Goal: Transaction & Acquisition: Purchase product/service

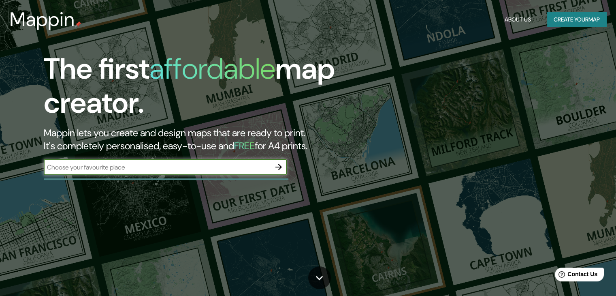
click at [136, 170] on input "text" at bounding box center [157, 166] width 227 height 9
type input "[GEOGRAPHIC_DATA]"
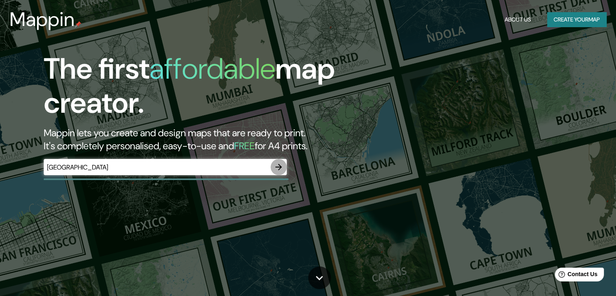
click at [279, 167] on icon "button" at bounding box center [278, 167] width 6 height 6
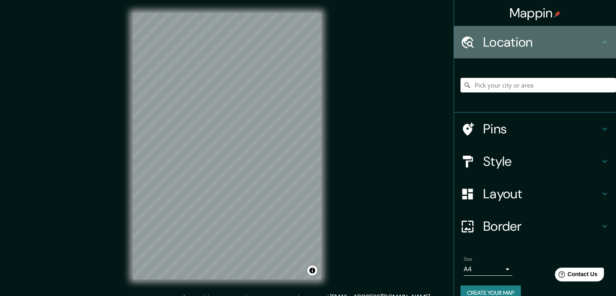
click at [527, 41] on h4 "Location" at bounding box center [541, 42] width 117 height 16
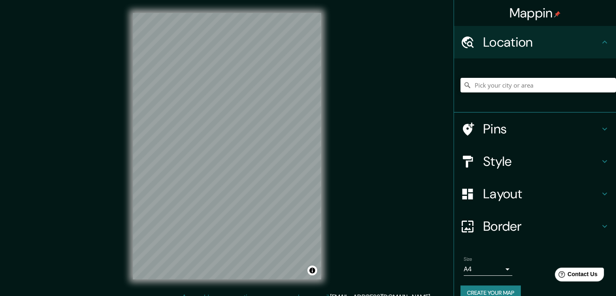
click at [501, 126] on h4 "Pins" at bounding box center [541, 129] width 117 height 16
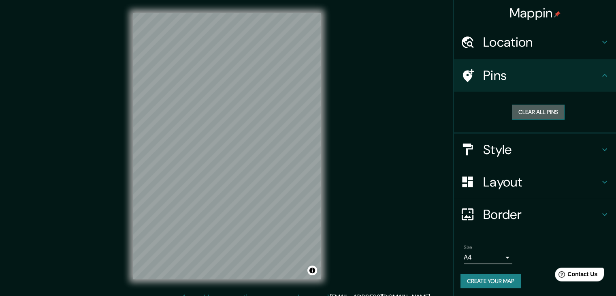
click at [518, 107] on button "Clear all pins" at bounding box center [538, 111] width 53 height 15
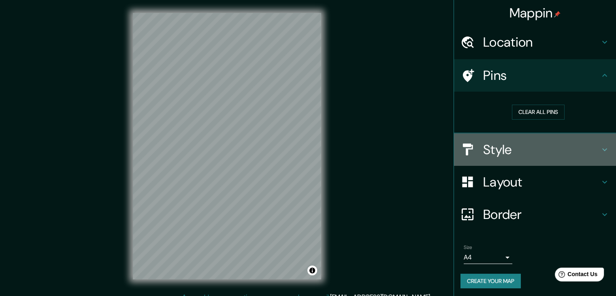
click at [511, 149] on h4 "Style" at bounding box center [541, 149] width 117 height 16
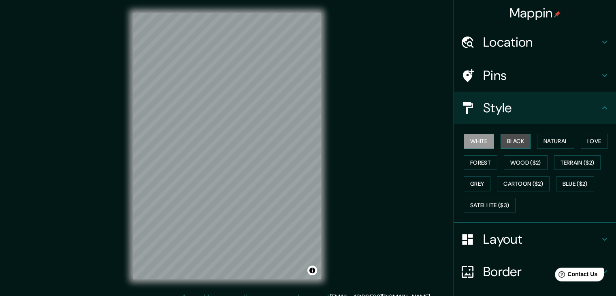
click at [504, 147] on button "Black" at bounding box center [515, 141] width 30 height 15
click at [509, 165] on button "Wood ($2)" at bounding box center [526, 162] width 44 height 15
click at [473, 143] on button "White" at bounding box center [479, 141] width 30 height 15
click at [584, 161] on button "Terrain ($2)" at bounding box center [577, 162] width 47 height 15
click at [483, 73] on h4 "Pins" at bounding box center [541, 75] width 117 height 16
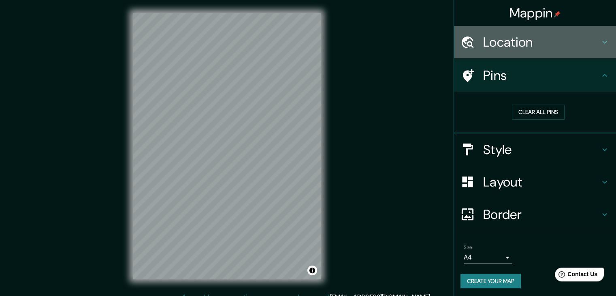
click at [511, 40] on h4 "Location" at bounding box center [541, 42] width 117 height 16
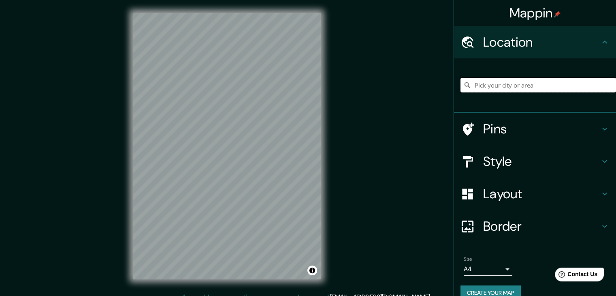
click at [511, 81] on input "Pick your city or area" at bounding box center [537, 85] width 155 height 15
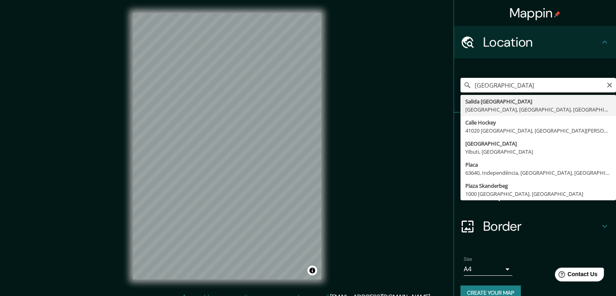
type input "[GEOGRAPHIC_DATA], [GEOGRAPHIC_DATA], [GEOGRAPHIC_DATA], [GEOGRAPHIC_DATA]"
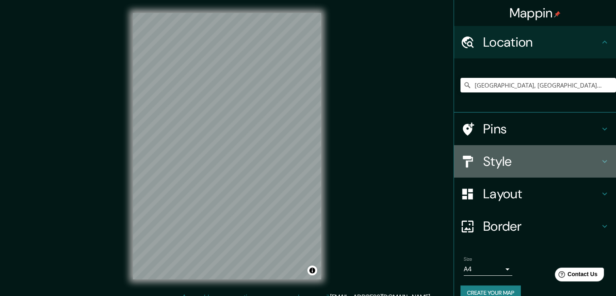
click at [511, 167] on h4 "Style" at bounding box center [541, 161] width 117 height 16
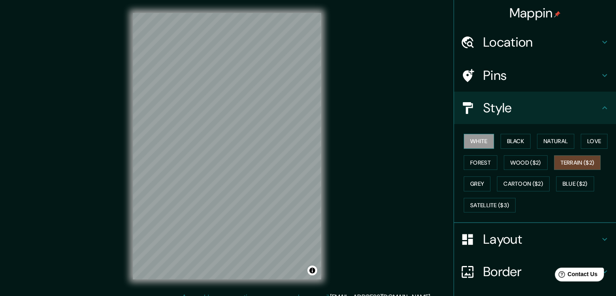
click at [471, 137] on button "White" at bounding box center [479, 141] width 30 height 15
click at [511, 145] on button "Black" at bounding box center [515, 141] width 30 height 15
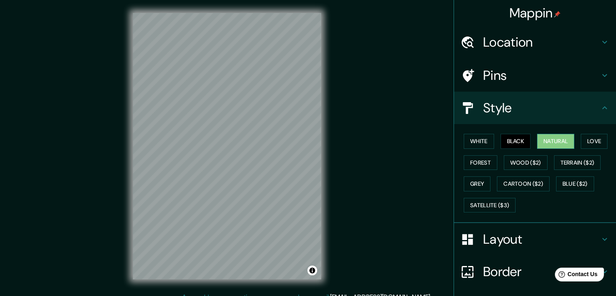
click at [555, 137] on button "Natural" at bounding box center [555, 141] width 37 height 15
click at [596, 138] on button "Love" at bounding box center [594, 141] width 27 height 15
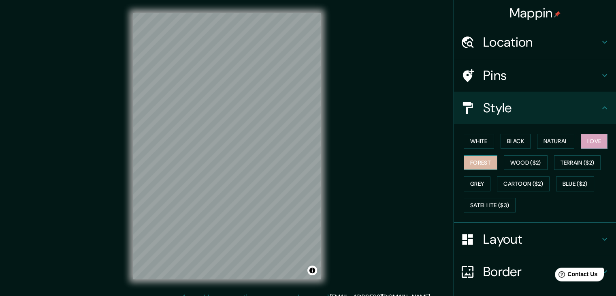
click at [473, 163] on button "Forest" at bounding box center [481, 162] width 34 height 15
click at [475, 187] on button "Grey" at bounding box center [477, 183] width 27 height 15
click at [501, 243] on h4 "Layout" at bounding box center [541, 239] width 117 height 16
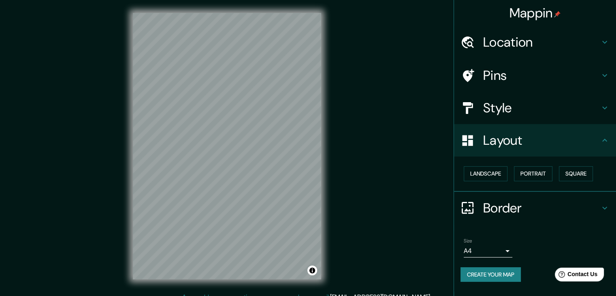
scroll to position [9, 0]
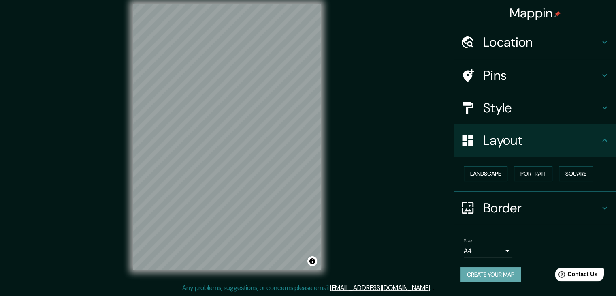
click at [498, 277] on button "Create your map" at bounding box center [490, 274] width 60 height 15
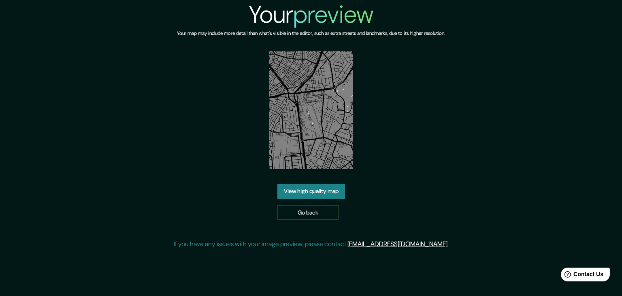
click at [341, 197] on link "View high quality map" at bounding box center [311, 190] width 68 height 15
